Goal: Task Accomplishment & Management: Use online tool/utility

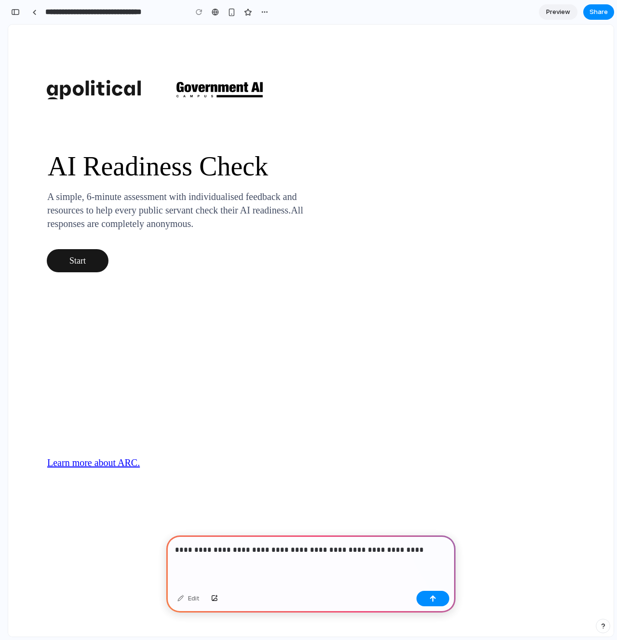
click at [65, 253] on div "AI Readiness Check A simple, 6-minute assessment with individualised feedback a…" at bounding box center [310, 271] width 605 height 458
click at [68, 264] on div "Start" at bounding box center [78, 260] width 62 height 23
